Goal: Task Accomplishment & Management: Manage account settings

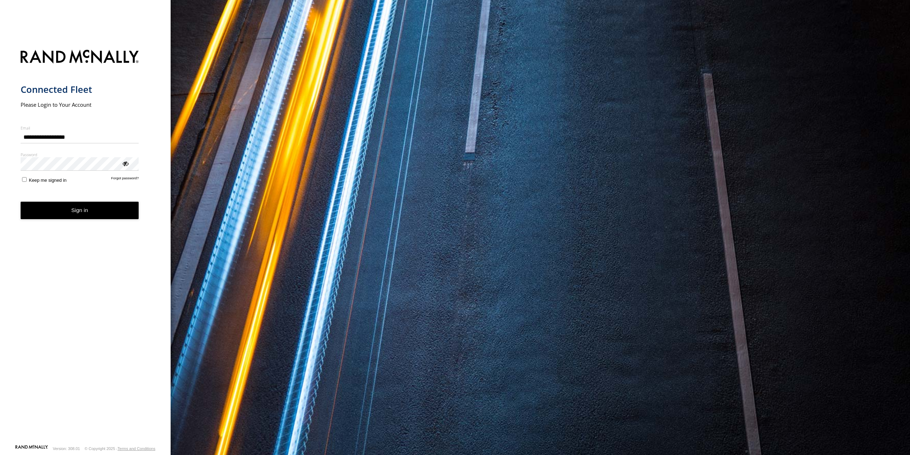
click at [68, 213] on button "Sign in" at bounding box center [80, 210] width 118 height 17
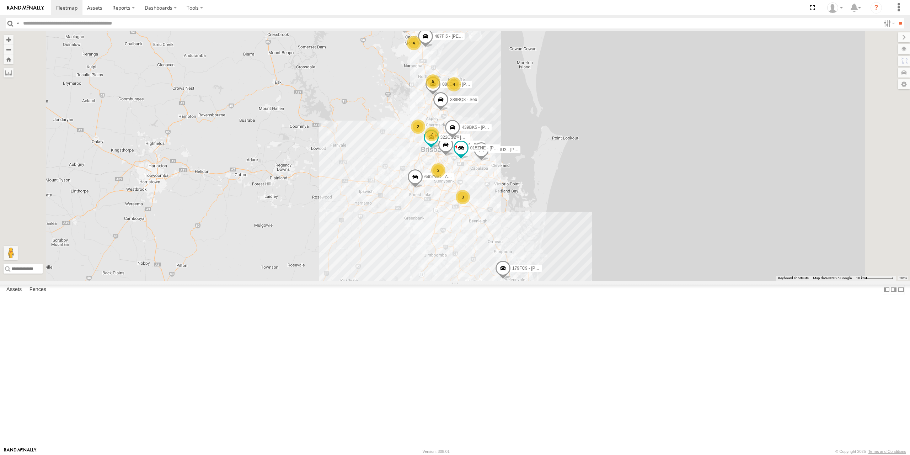
click at [95, 25] on input "text" at bounding box center [450, 23] width 860 height 10
click at [0, 0] on div "606GU3 - [PERSON_NAME]" at bounding box center [0, 0] width 0 height 0
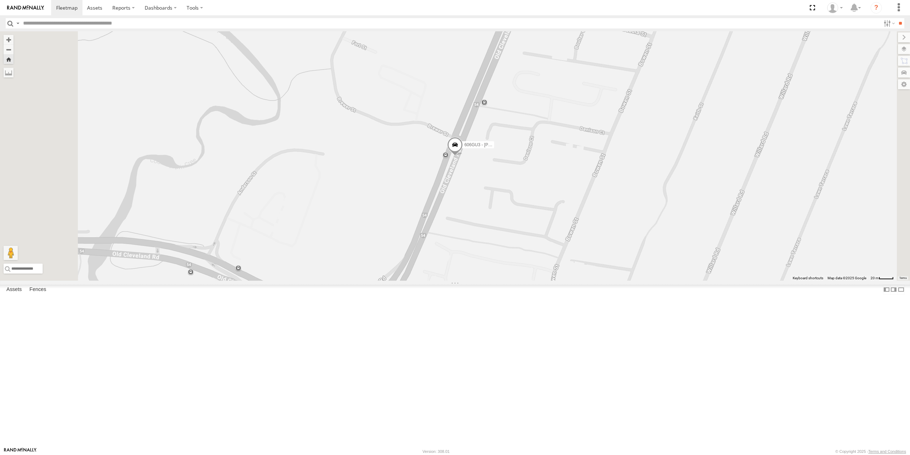
click at [0, 0] on link at bounding box center [0, 0] width 0 height 0
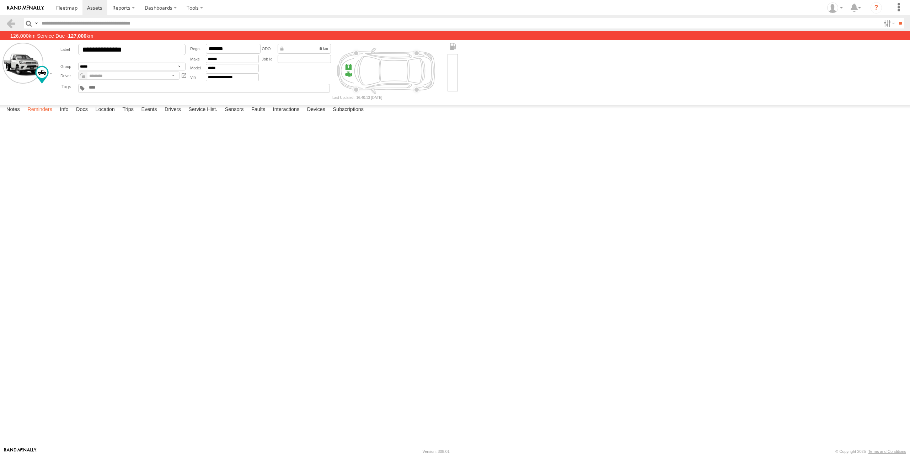
click at [42, 115] on label "Reminders" at bounding box center [40, 110] width 32 height 10
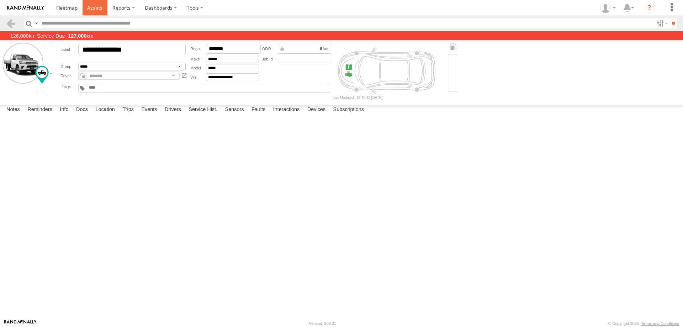
click at [95, 8] on span at bounding box center [94, 7] width 15 height 7
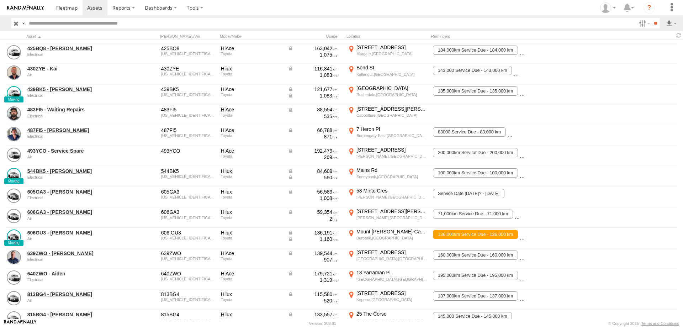
scroll to position [498, 0]
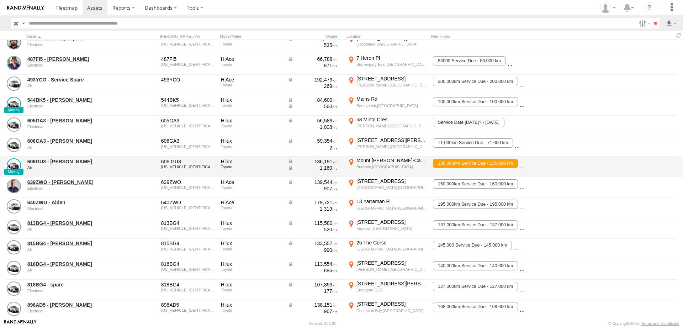
click at [335, 169] on div "1,160" at bounding box center [313, 168] width 50 height 6
click at [498, 164] on span "136,000km Service Due - 136,000 km" at bounding box center [475, 163] width 85 height 9
click at [37, 161] on link "606GU3 - Flynn" at bounding box center [75, 161] width 97 height 6
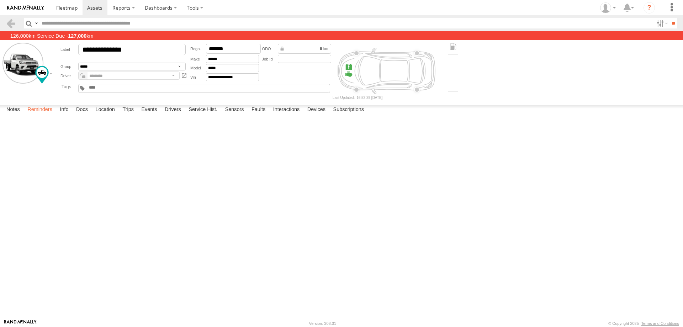
click at [47, 115] on label "Reminders" at bounding box center [40, 110] width 32 height 10
click at [0, 0] on button "Complete" at bounding box center [0, 0] width 0 height 0
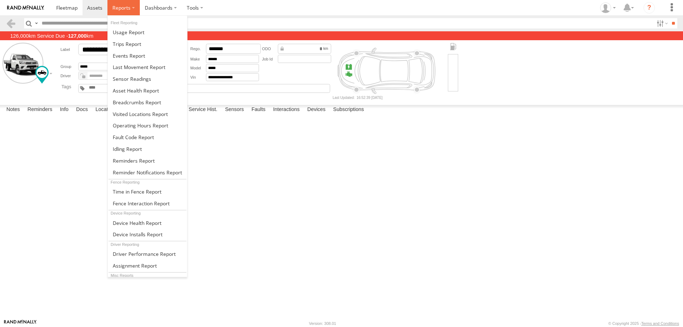
click at [108, 12] on label at bounding box center [123, 7] width 32 height 15
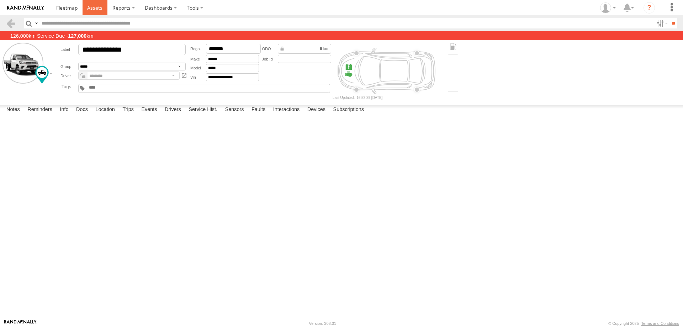
click at [97, 9] on span at bounding box center [94, 7] width 15 height 7
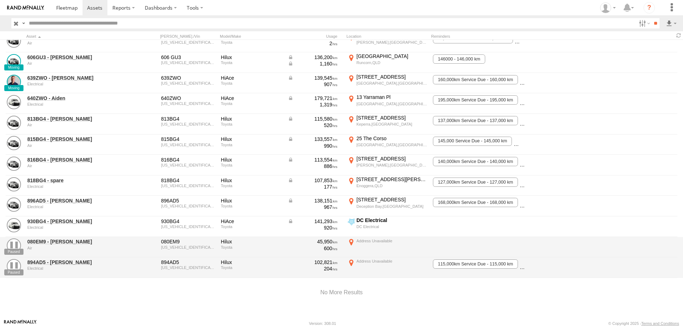
scroll to position [604, 0]
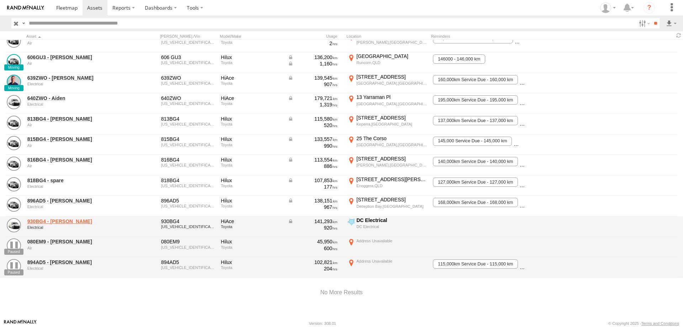
click at [43, 220] on link "930BG4 - Phil" at bounding box center [75, 221] width 97 height 6
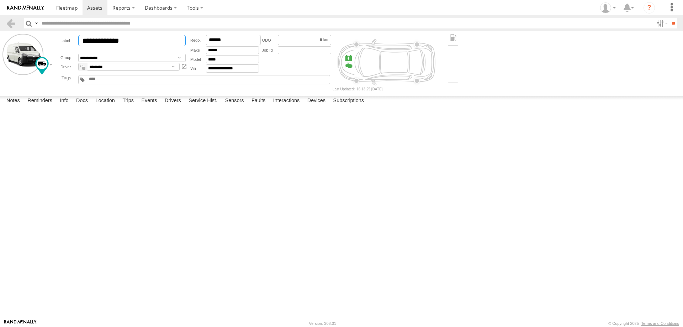
drag, startPoint x: 144, startPoint y: 40, endPoint x: 113, endPoint y: 43, distance: 31.5
click at [113, 43] on input "**********" at bounding box center [131, 40] width 107 height 11
type input "********"
click at [0, 0] on button "Save" at bounding box center [0, 0] width 0 height 0
click at [0, 0] on div "Monday, 8th July 2024 12:21 08/07/2024 Fuel Card Number: 7034305104490899 Aaron…" at bounding box center [0, 0] width 0 height 0
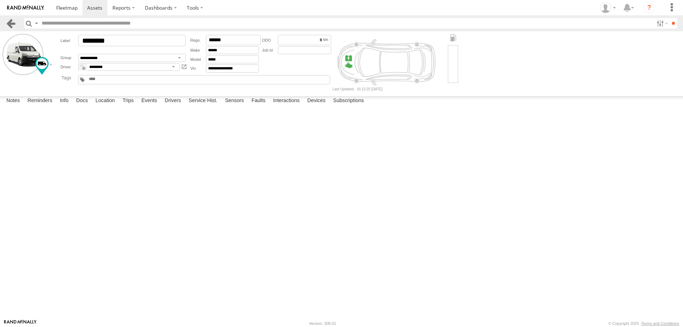
click at [11, 21] on link at bounding box center [11, 23] width 10 height 10
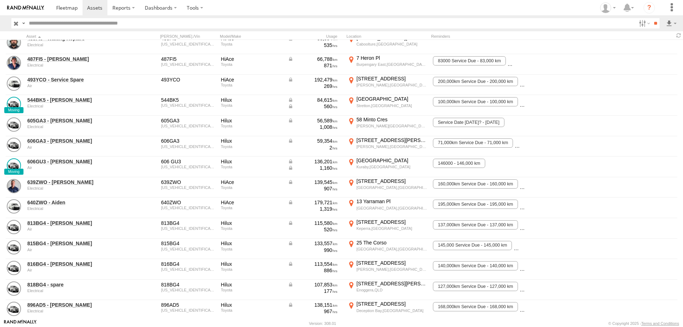
scroll to position [604, 0]
